Goal: Task Accomplishment & Management: Manage account settings

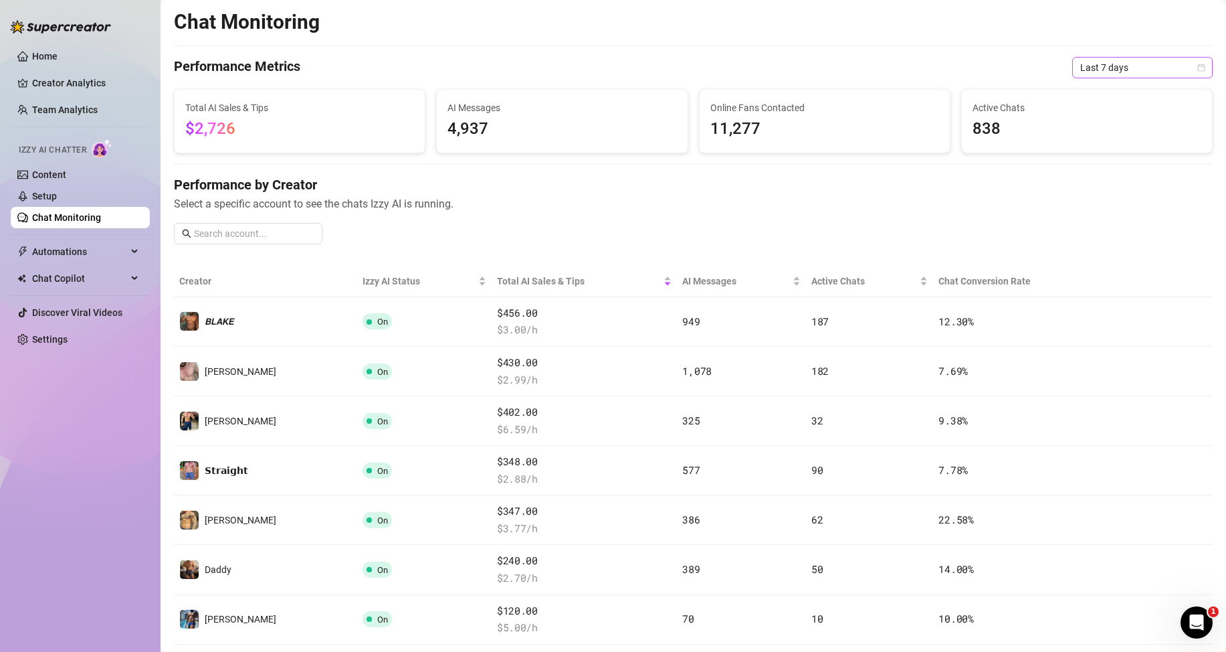
click at [1106, 72] on span "Last 7 days" at bounding box center [1142, 68] width 124 height 20
click at [1094, 99] on div "Last 24 hours" at bounding box center [1131, 94] width 119 height 15
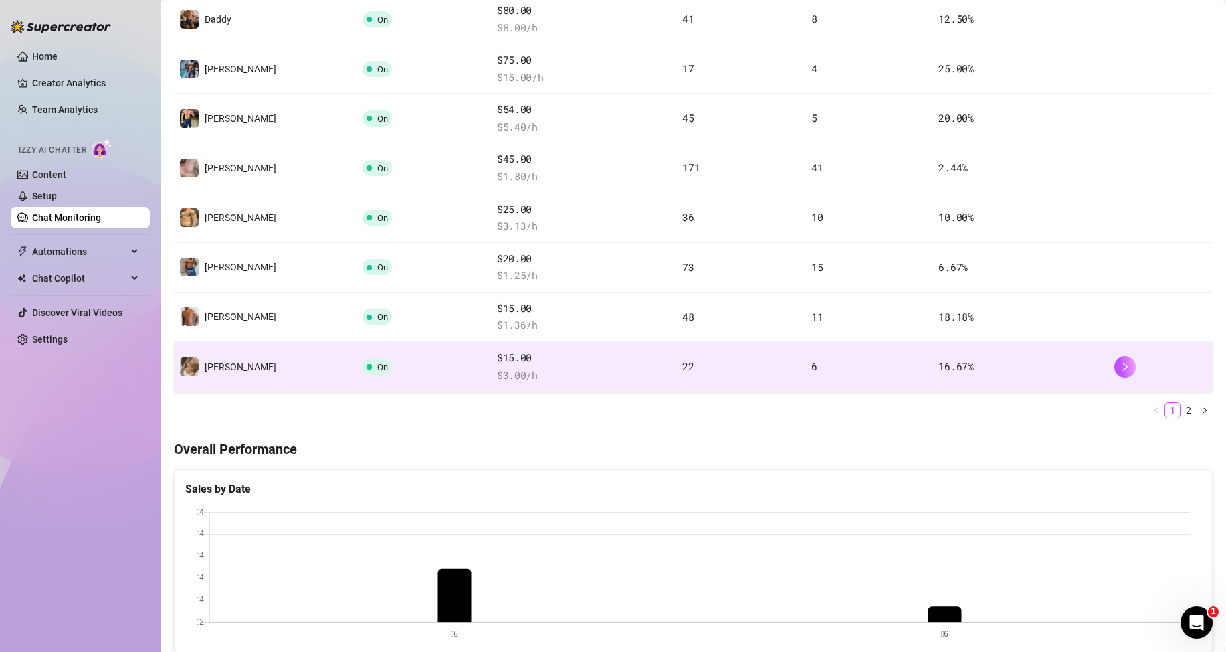
scroll to position [334, 0]
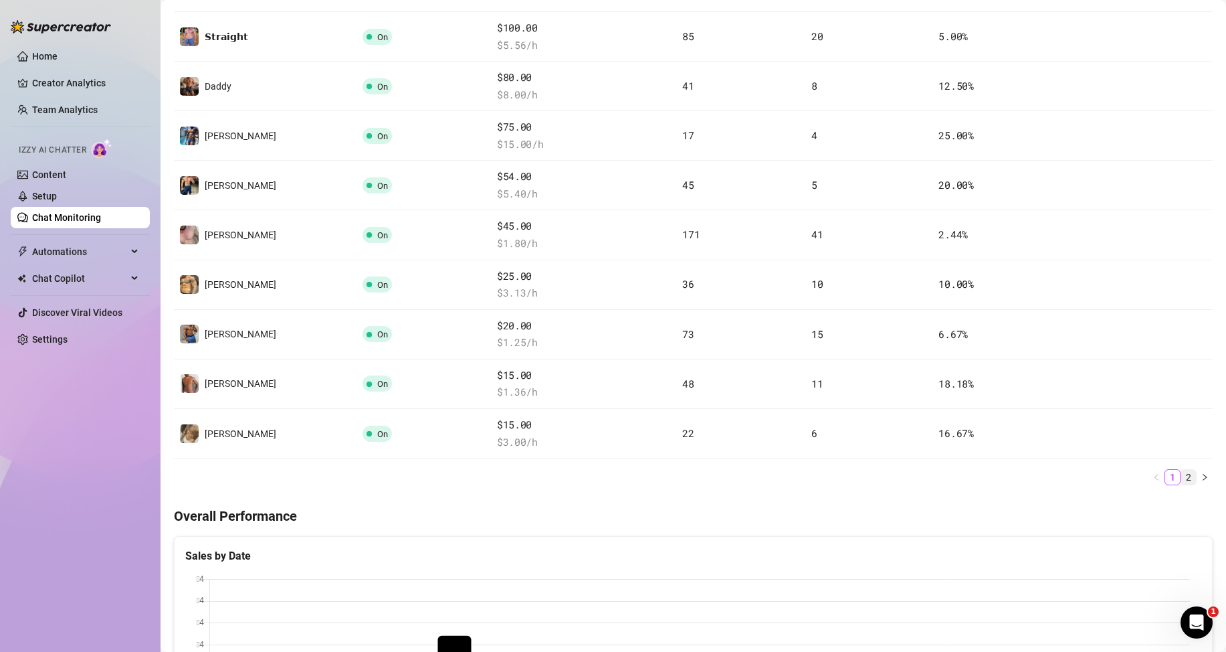
click at [1181, 478] on link "2" at bounding box center [1188, 477] width 15 height 15
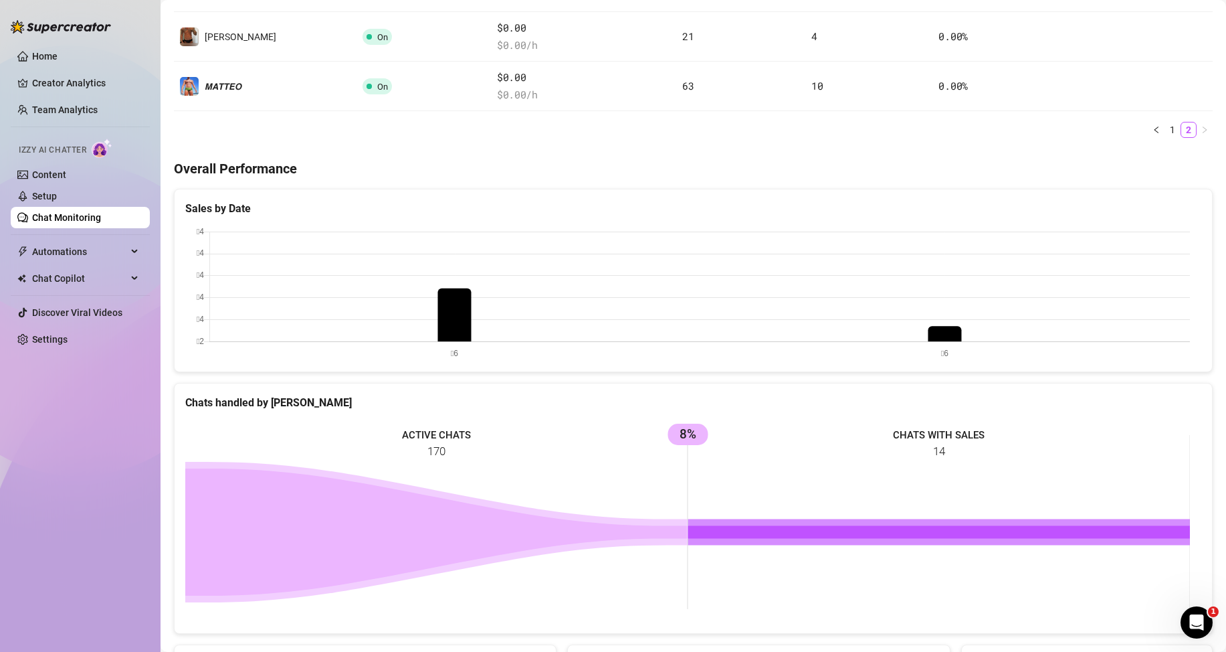
scroll to position [134, 0]
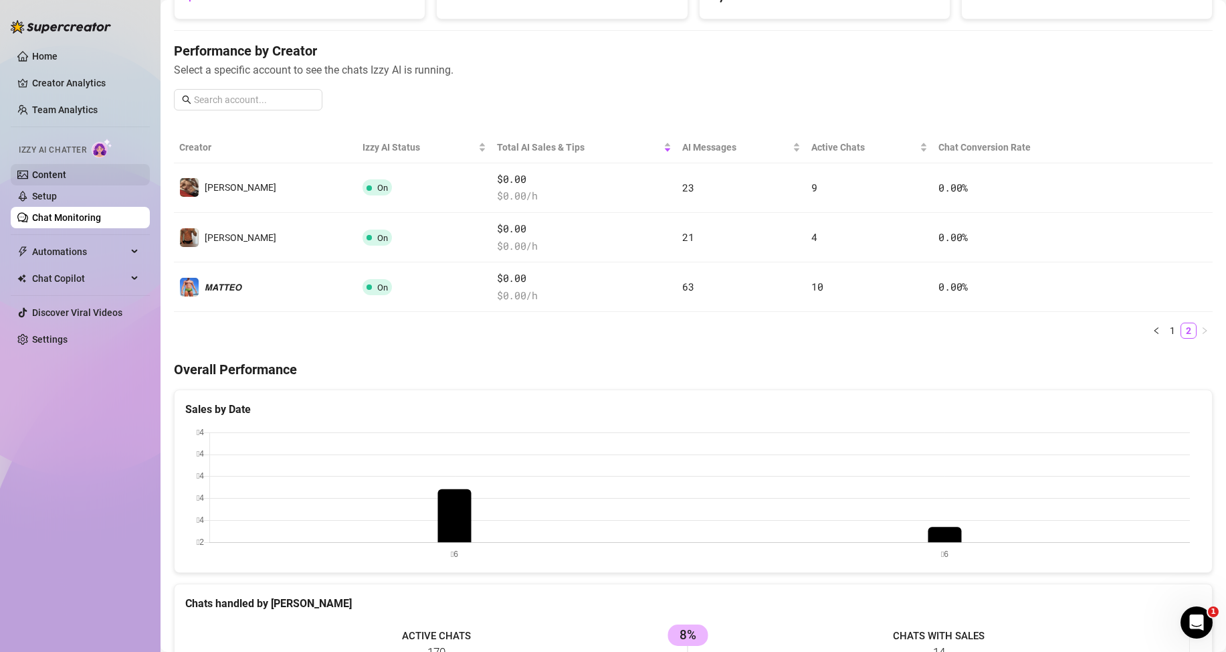
click at [32, 180] on link "Content" at bounding box center [49, 174] width 34 height 11
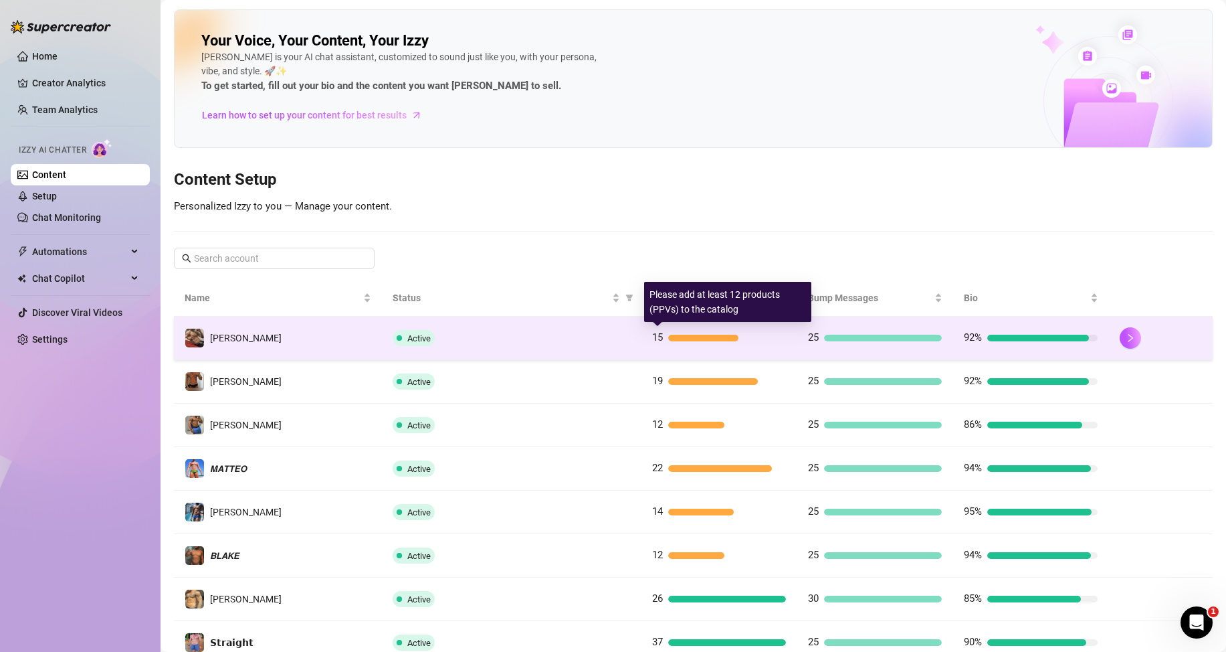
click at [673, 339] on div at bounding box center [703, 337] width 71 height 7
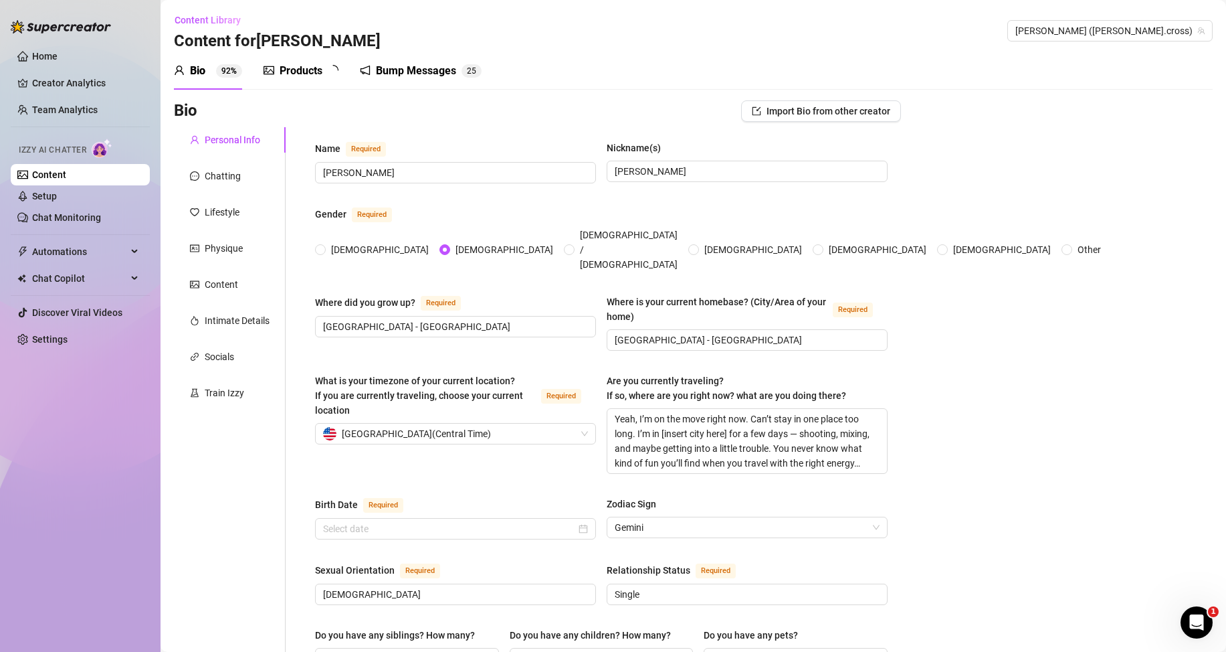
radio input "true"
type input "[DATE]"
click at [300, 64] on div "Products" at bounding box center [301, 71] width 43 height 16
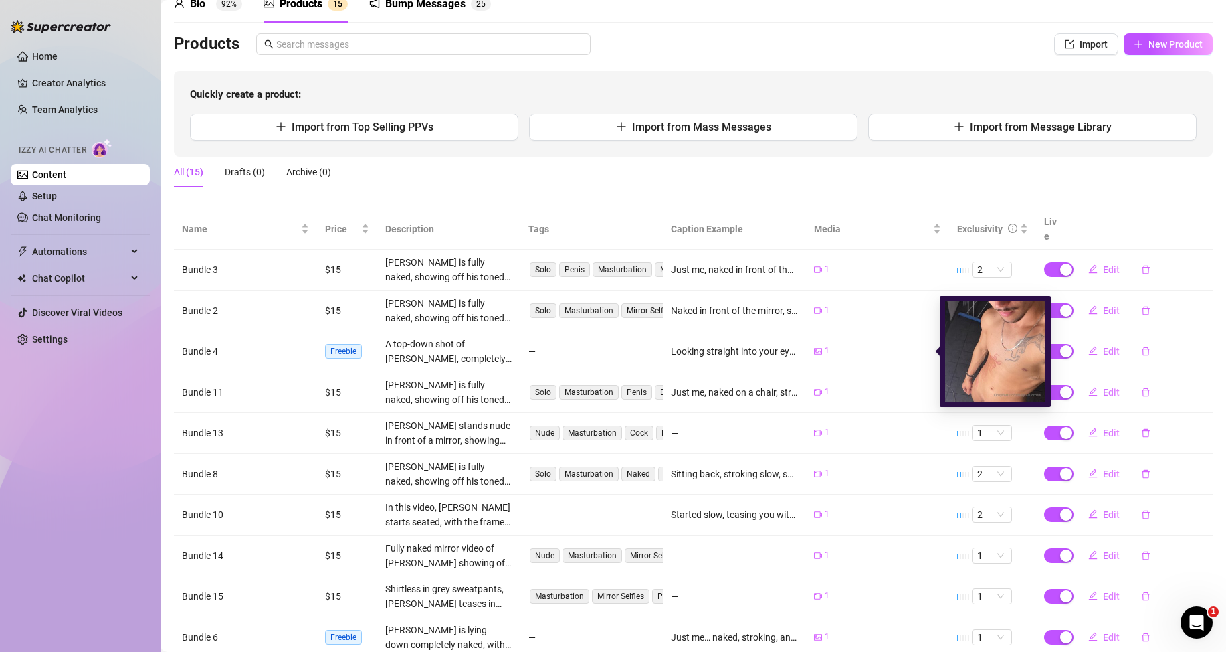
scroll to position [151, 0]
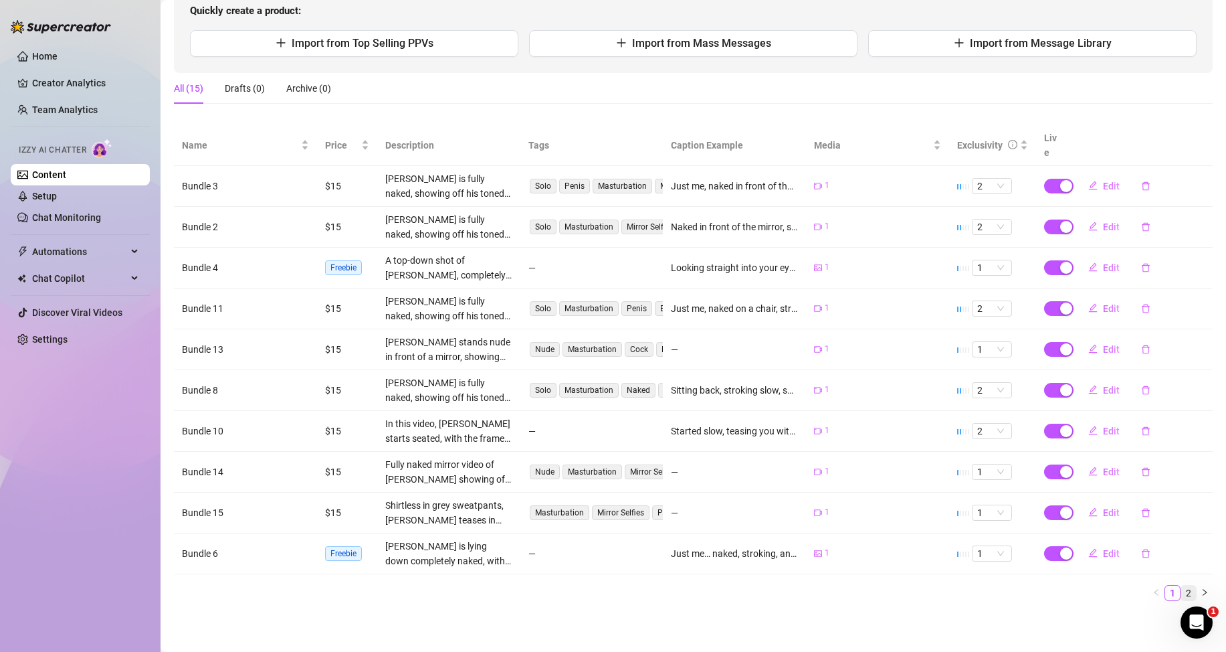
click at [1181, 598] on link "2" at bounding box center [1188, 592] width 15 height 15
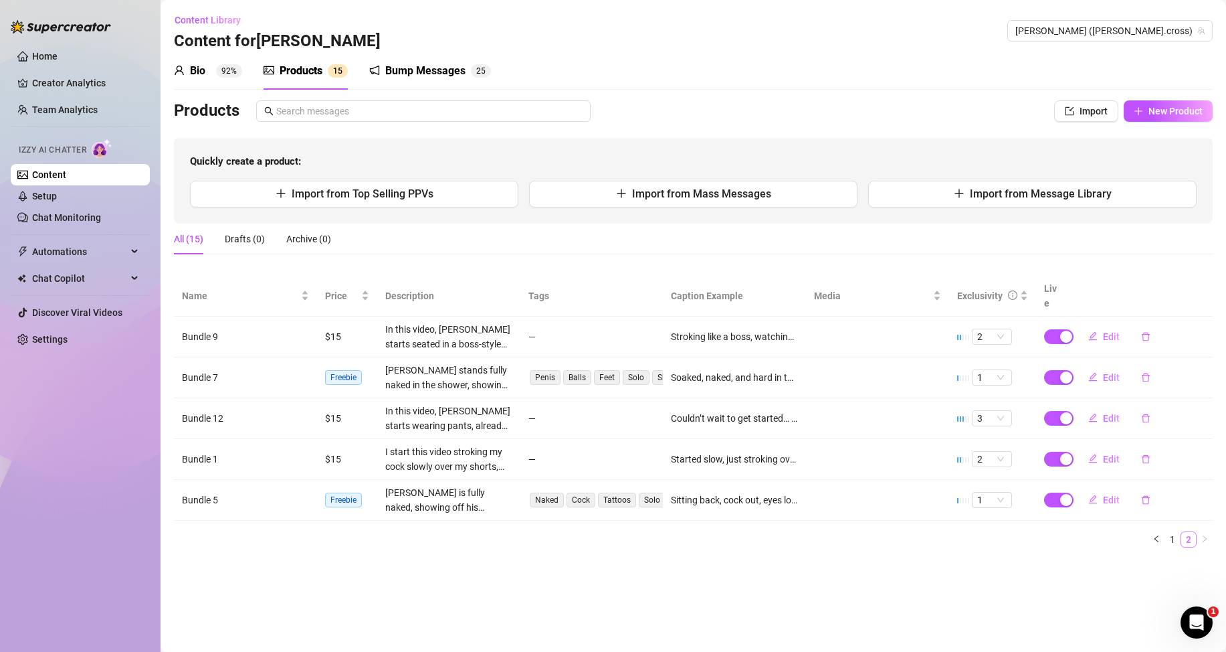
scroll to position [0, 0]
click at [1175, 539] on link "1" at bounding box center [1172, 539] width 15 height 15
